Goal: Navigation & Orientation: Understand site structure

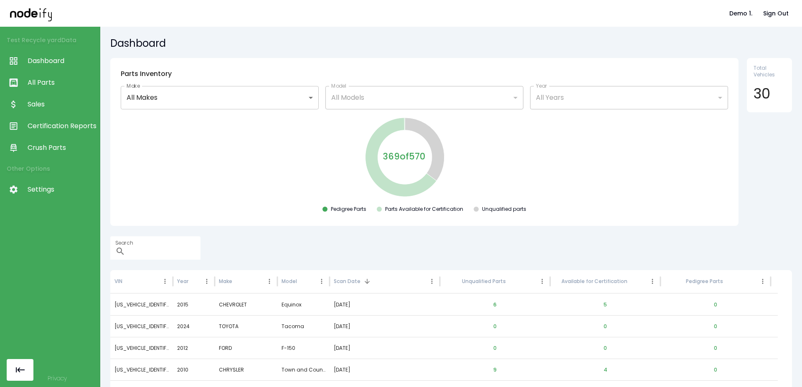
click at [28, 92] on link "All Parts" at bounding box center [50, 83] width 100 height 22
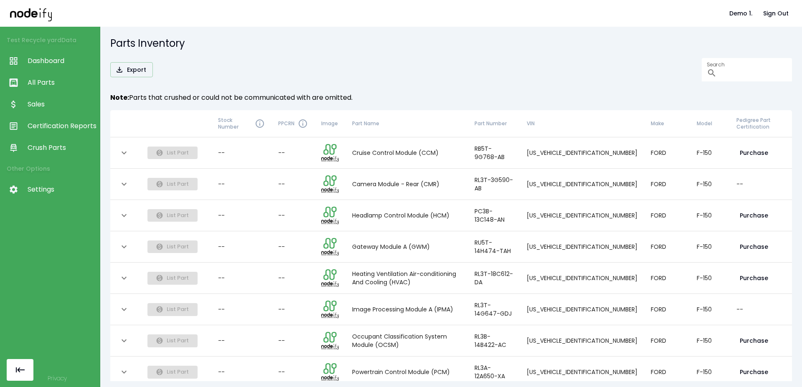
click at [43, 106] on span "Sales" at bounding box center [62, 104] width 68 height 10
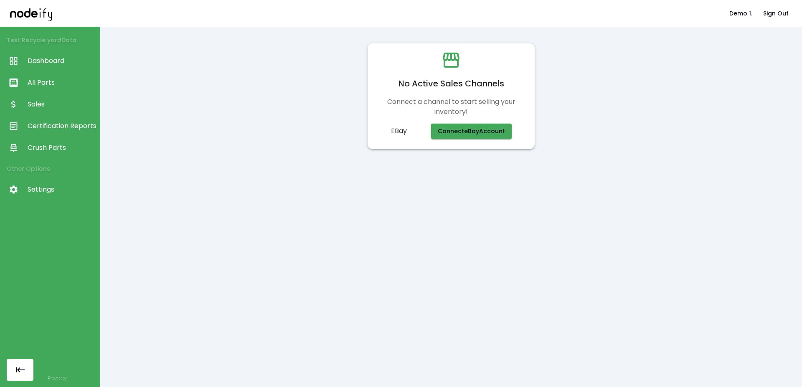
click at [51, 128] on span "Certification Reports" at bounding box center [62, 126] width 68 height 10
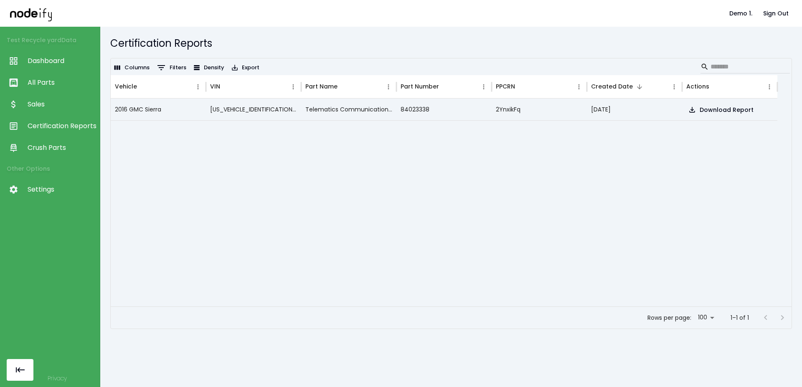
click at [51, 150] on span "Crush Parts" at bounding box center [62, 148] width 68 height 10
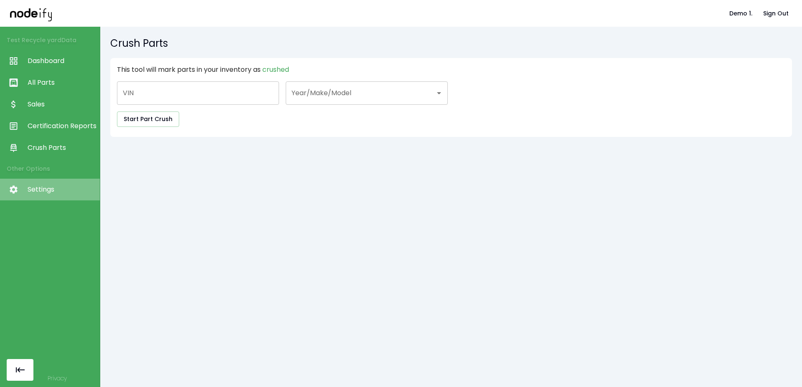
click at [49, 193] on span "Settings" at bounding box center [62, 190] width 68 height 10
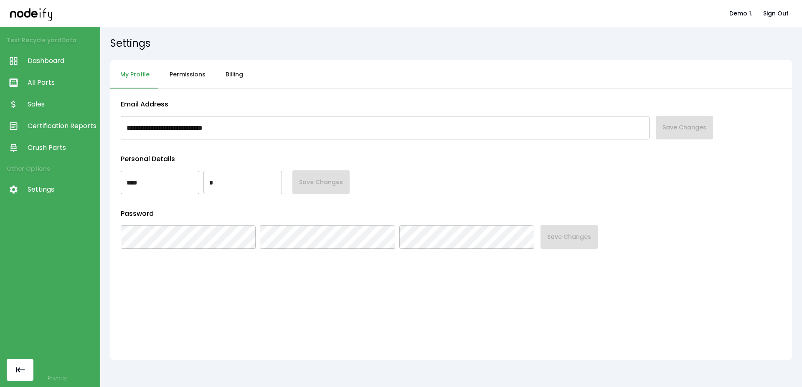
click at [52, 115] on link "Certification Reports" at bounding box center [50, 126] width 100 height 22
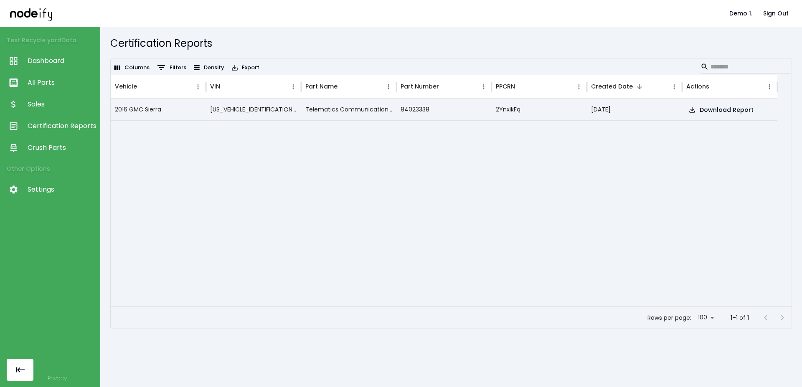
click at [54, 104] on span "Sales" at bounding box center [62, 104] width 68 height 10
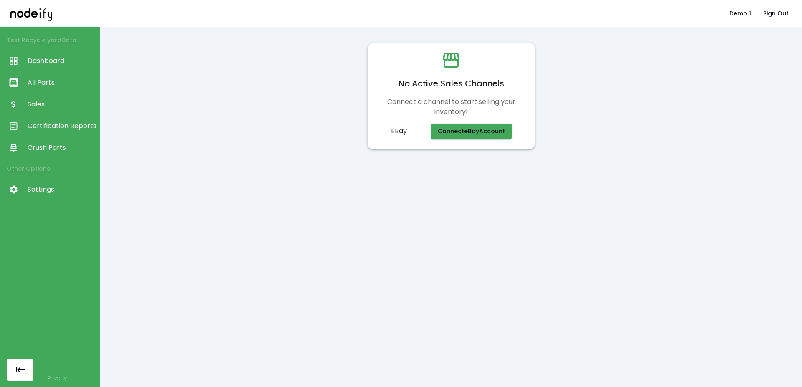
click at [44, 191] on span "Settings" at bounding box center [62, 190] width 68 height 10
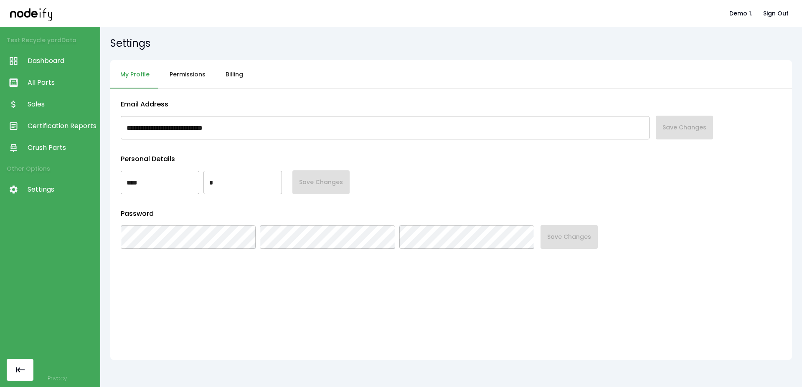
click at [189, 73] on button "Permissions" at bounding box center [188, 74] width 56 height 29
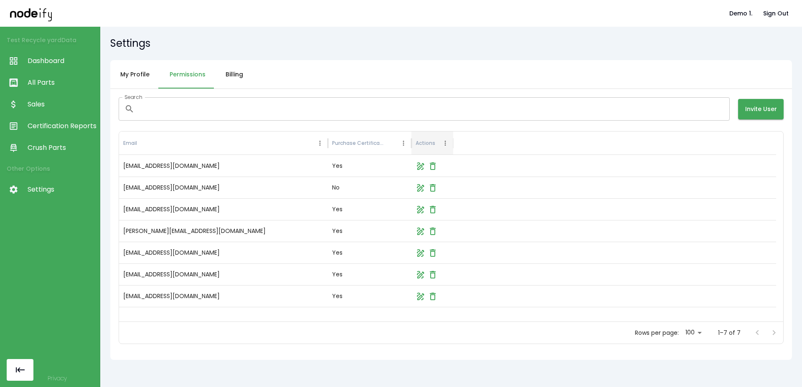
click at [240, 73] on button "Billing" at bounding box center [234, 74] width 38 height 29
